Goal: Check status: Check status

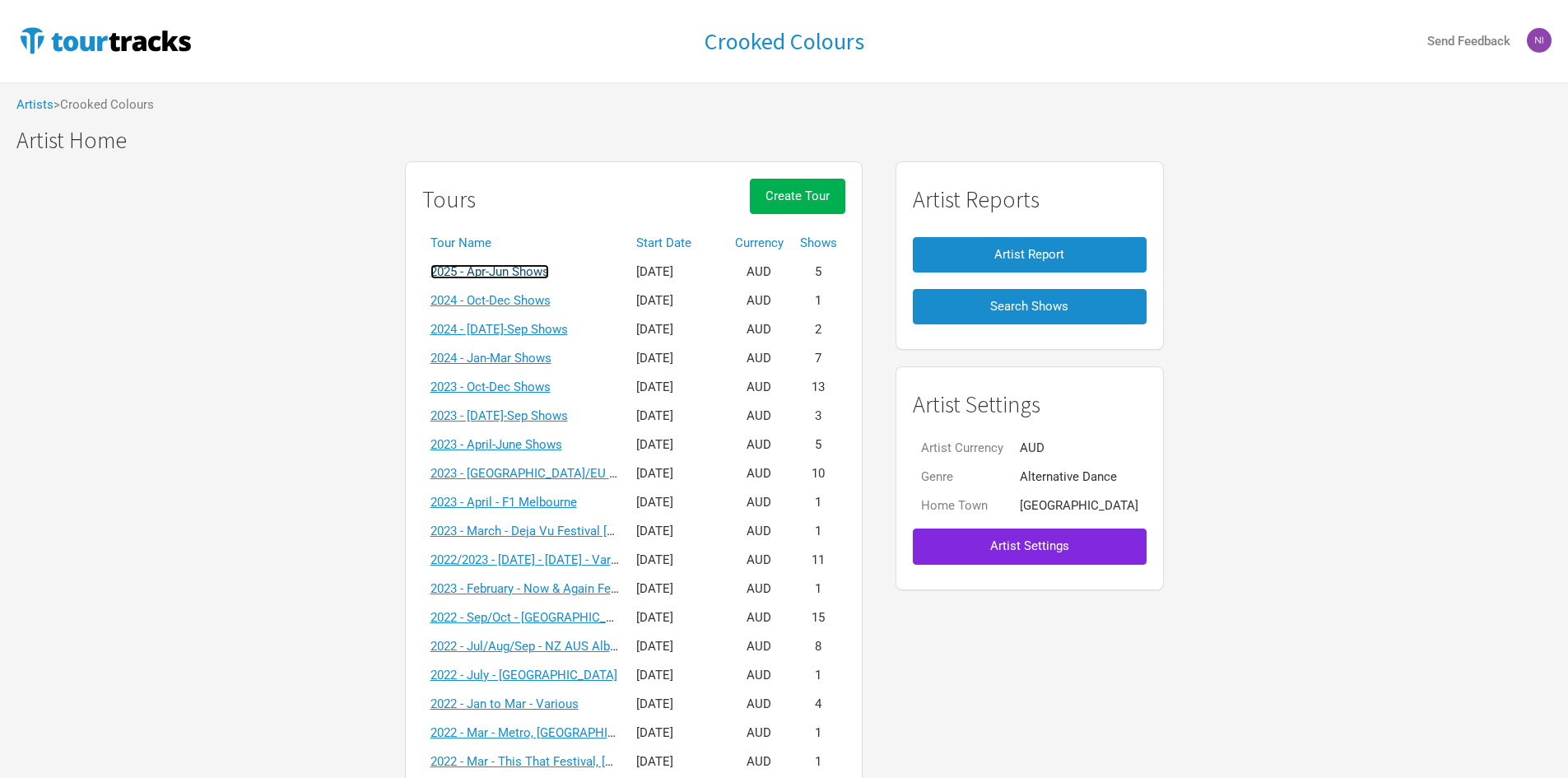
click at [549, 273] on link "2025 - Apr-Jun Shows" at bounding box center [489, 272] width 119 height 15
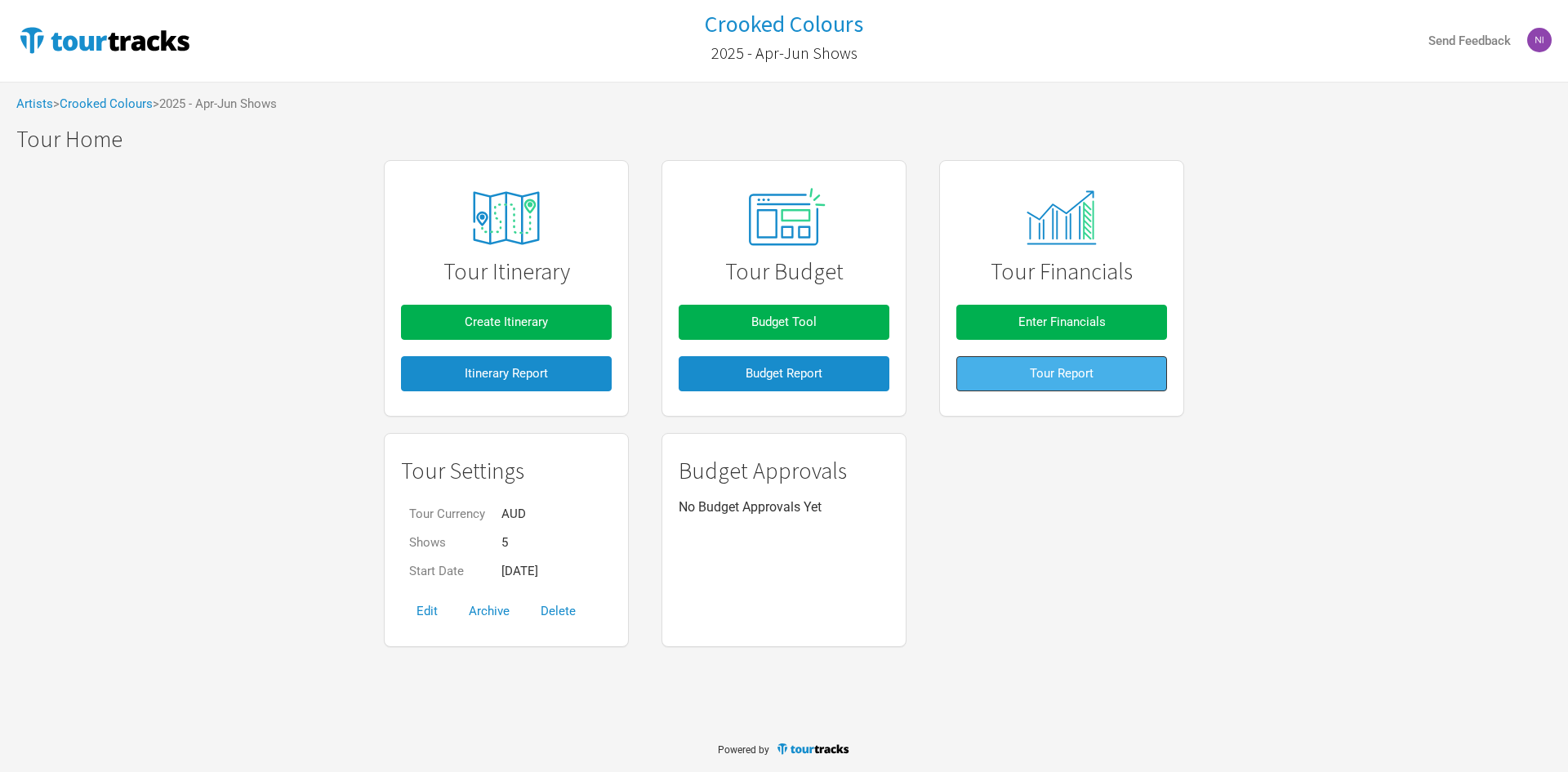
click at [998, 374] on button "Tour Report" at bounding box center [1062, 373] width 211 height 35
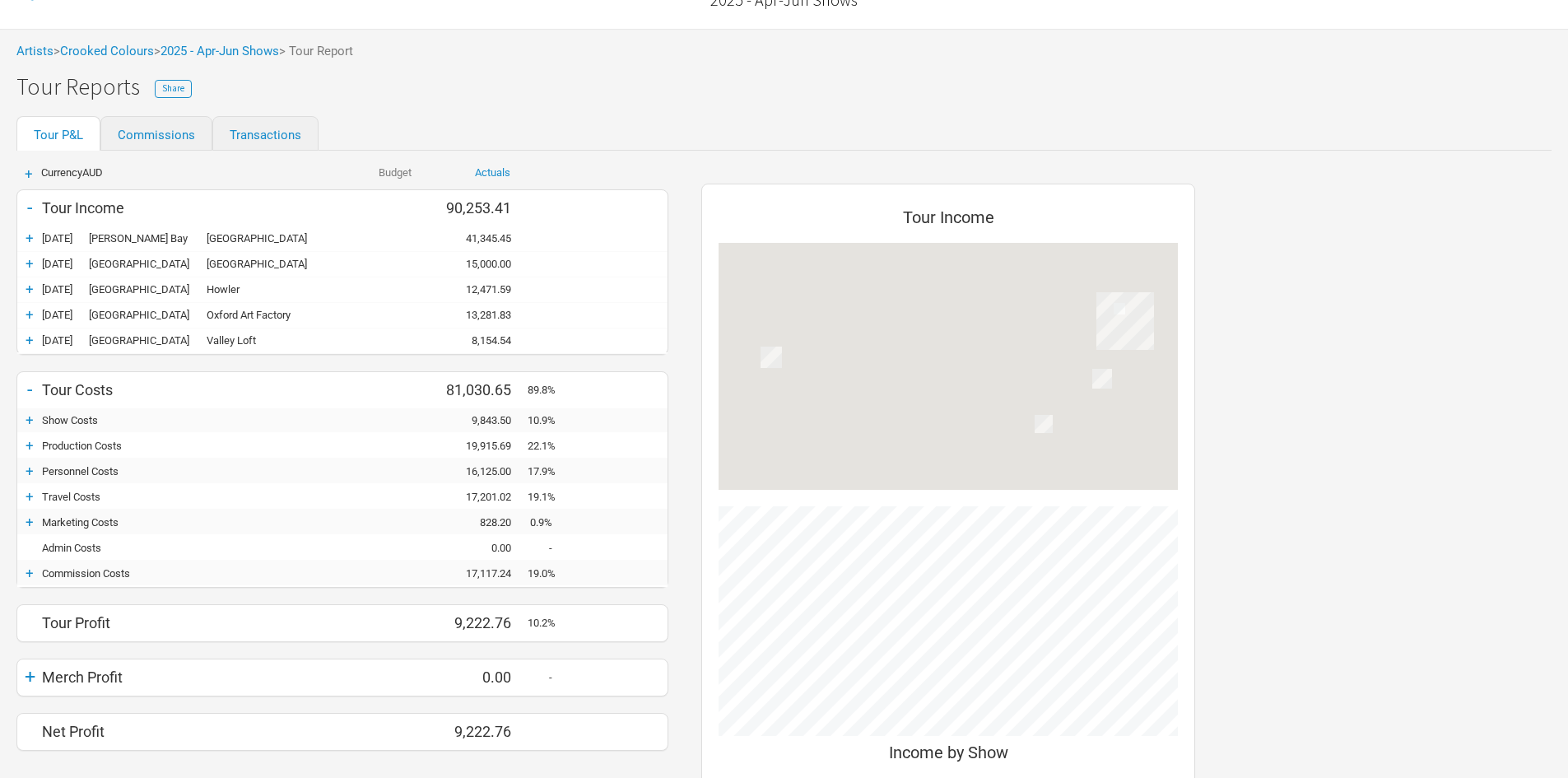
scroll to position [82, 0]
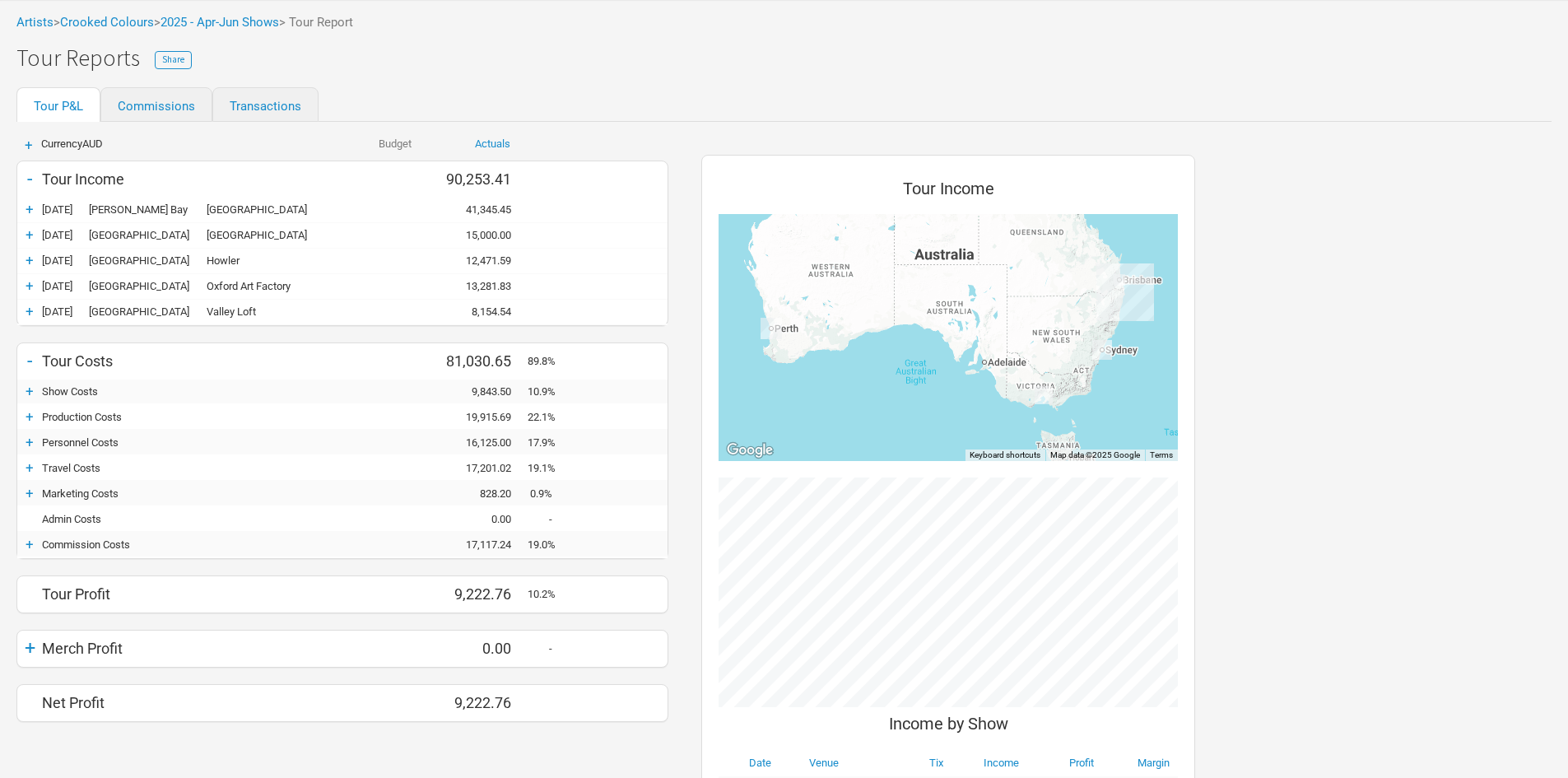
click at [30, 419] on div "+" at bounding box center [29, 416] width 24 height 16
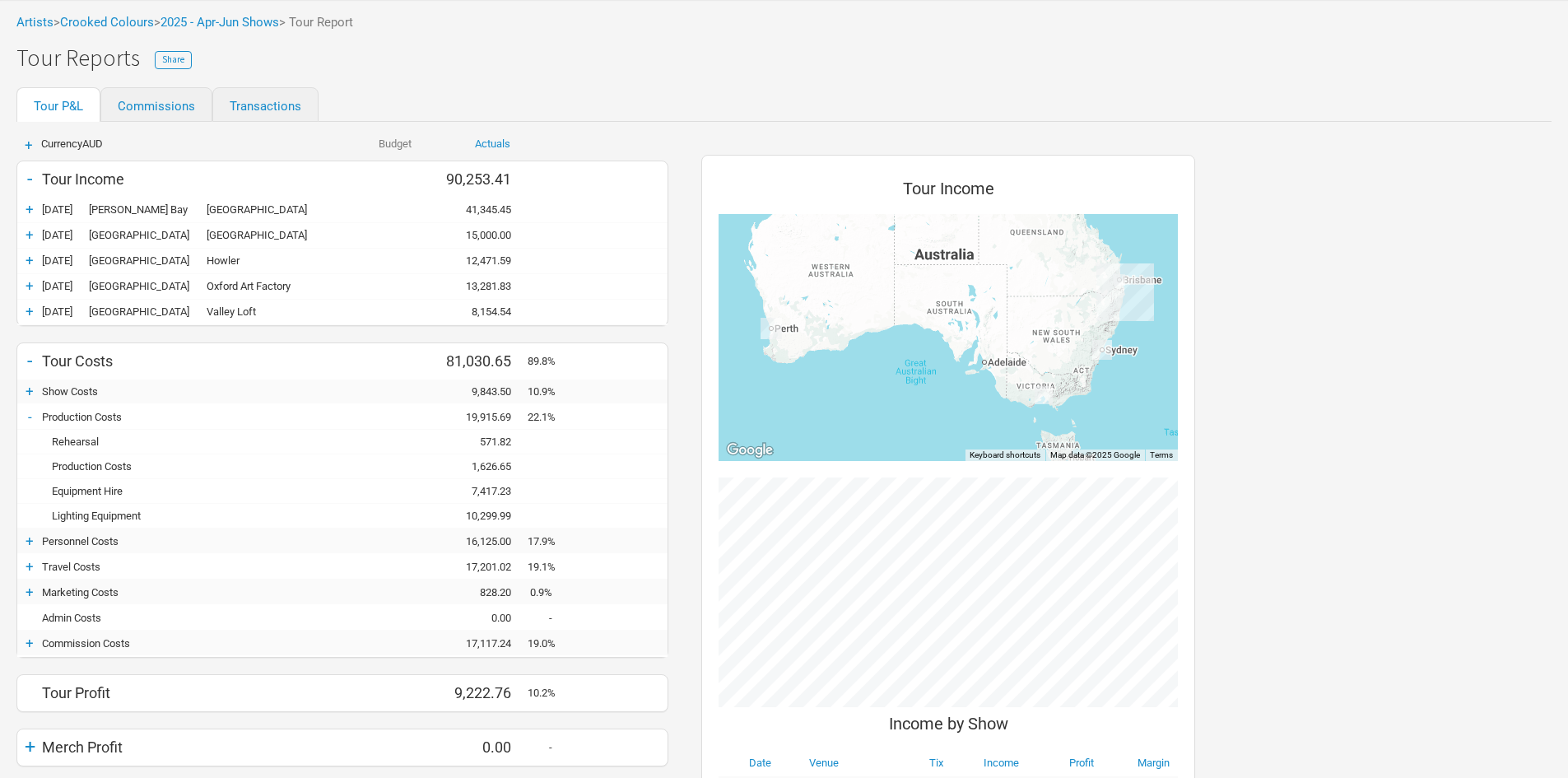
click at [474, 516] on div "10,299.99" at bounding box center [478, 515] width 99 height 12
